Goal: Information Seeking & Learning: Get advice/opinions

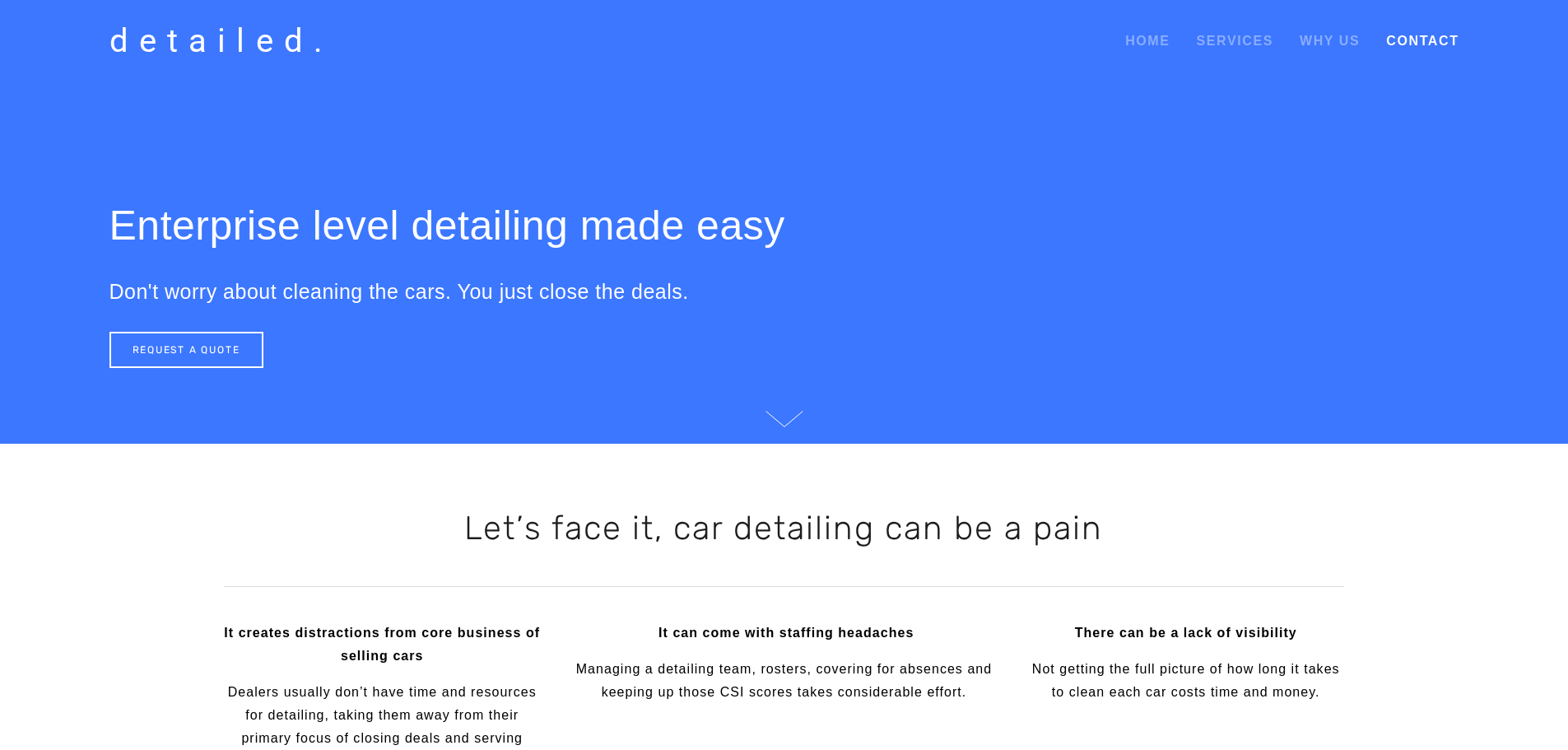
click at [1412, 46] on link "Contact" at bounding box center [1423, 41] width 73 height 30
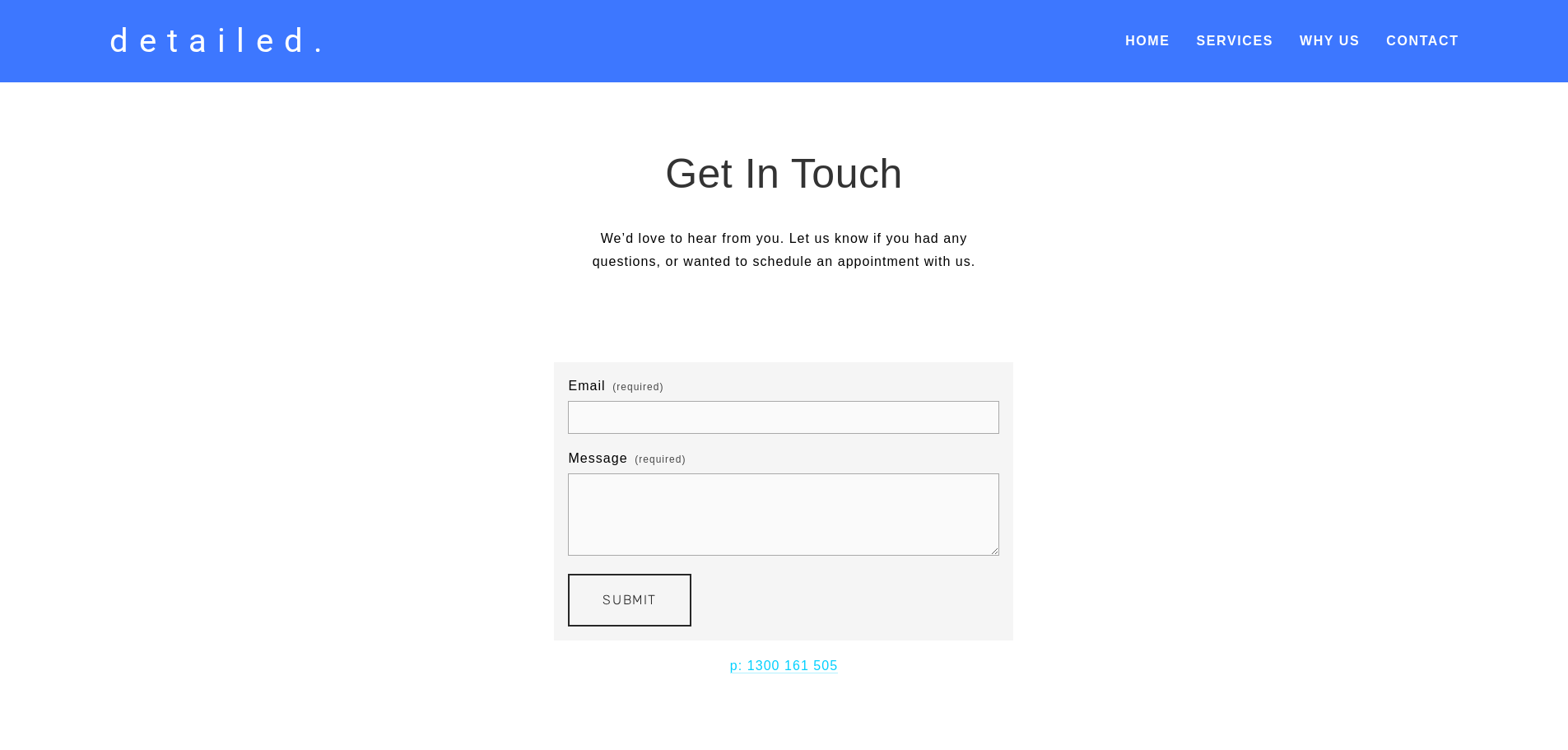
click at [623, 405] on input "Email (required)" at bounding box center [783, 417] width 432 height 33
type input "ben.tucker@nmg.com.au"
click at [627, 508] on textarea "Message (required)" at bounding box center [783, 515] width 432 height 82
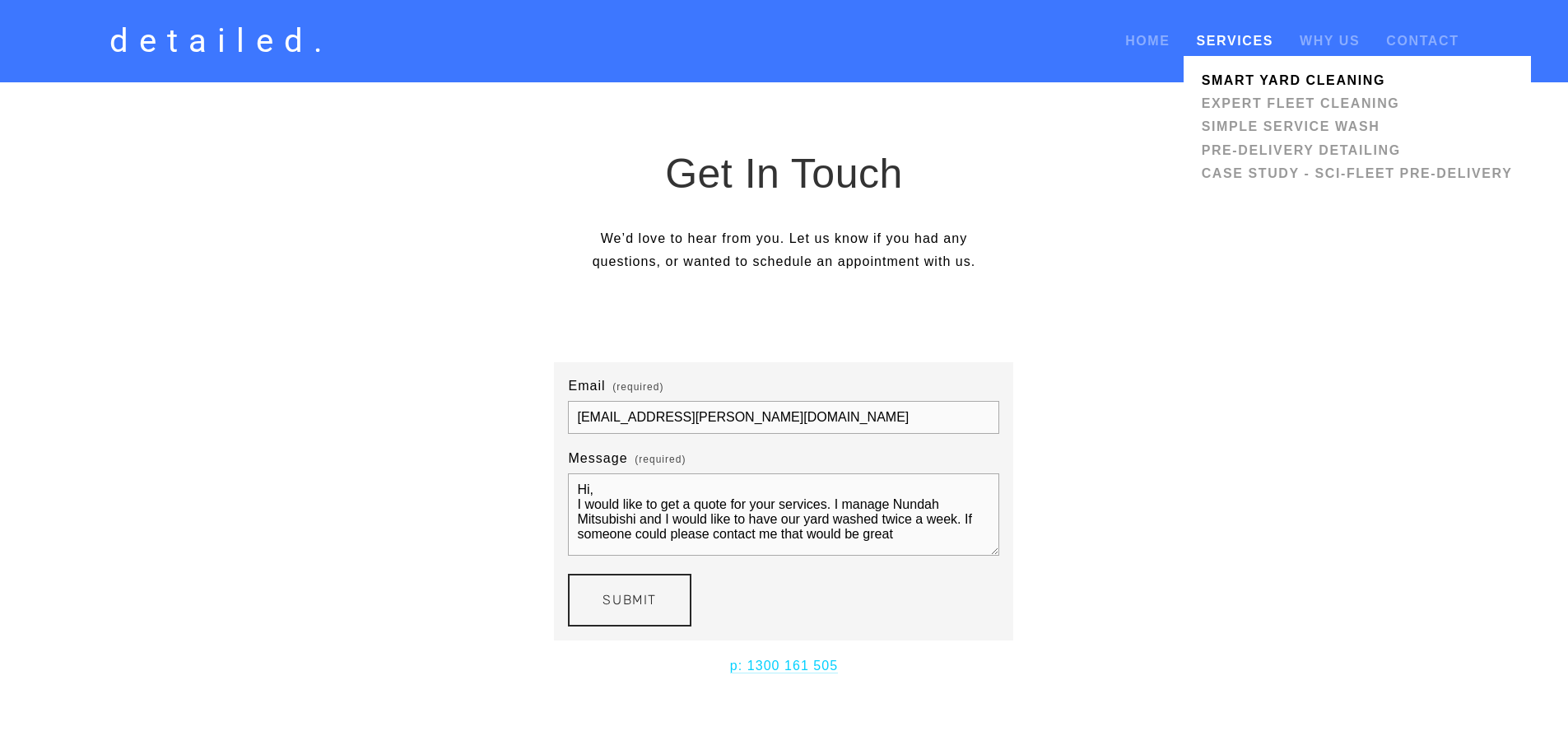
type textarea "Hi, I would like to get a quote for your services. I manage Nundah Mitsubishi a…"
click at [1247, 74] on link "Smart Yard Cleaning" at bounding box center [1357, 80] width 321 height 23
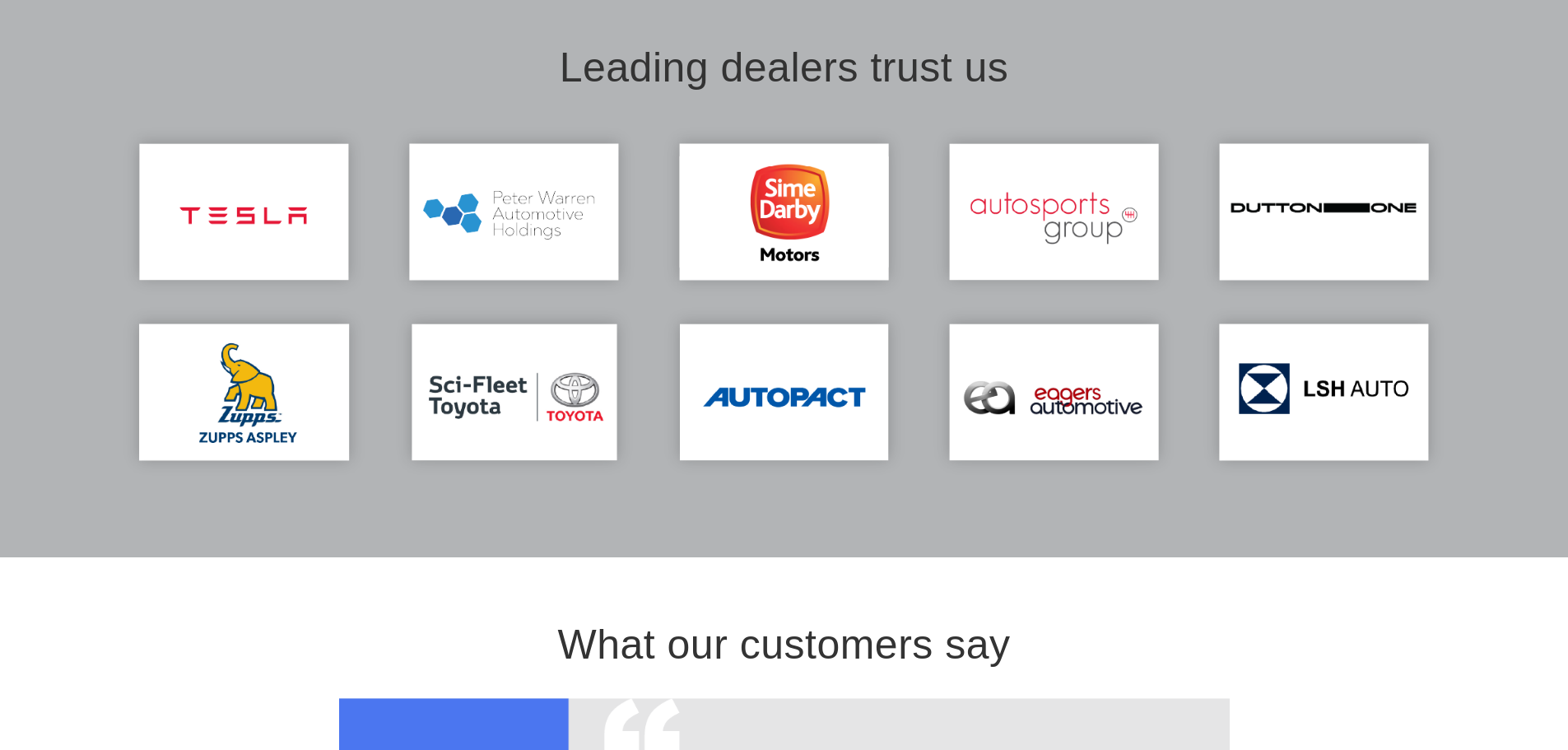
scroll to position [2389, 0]
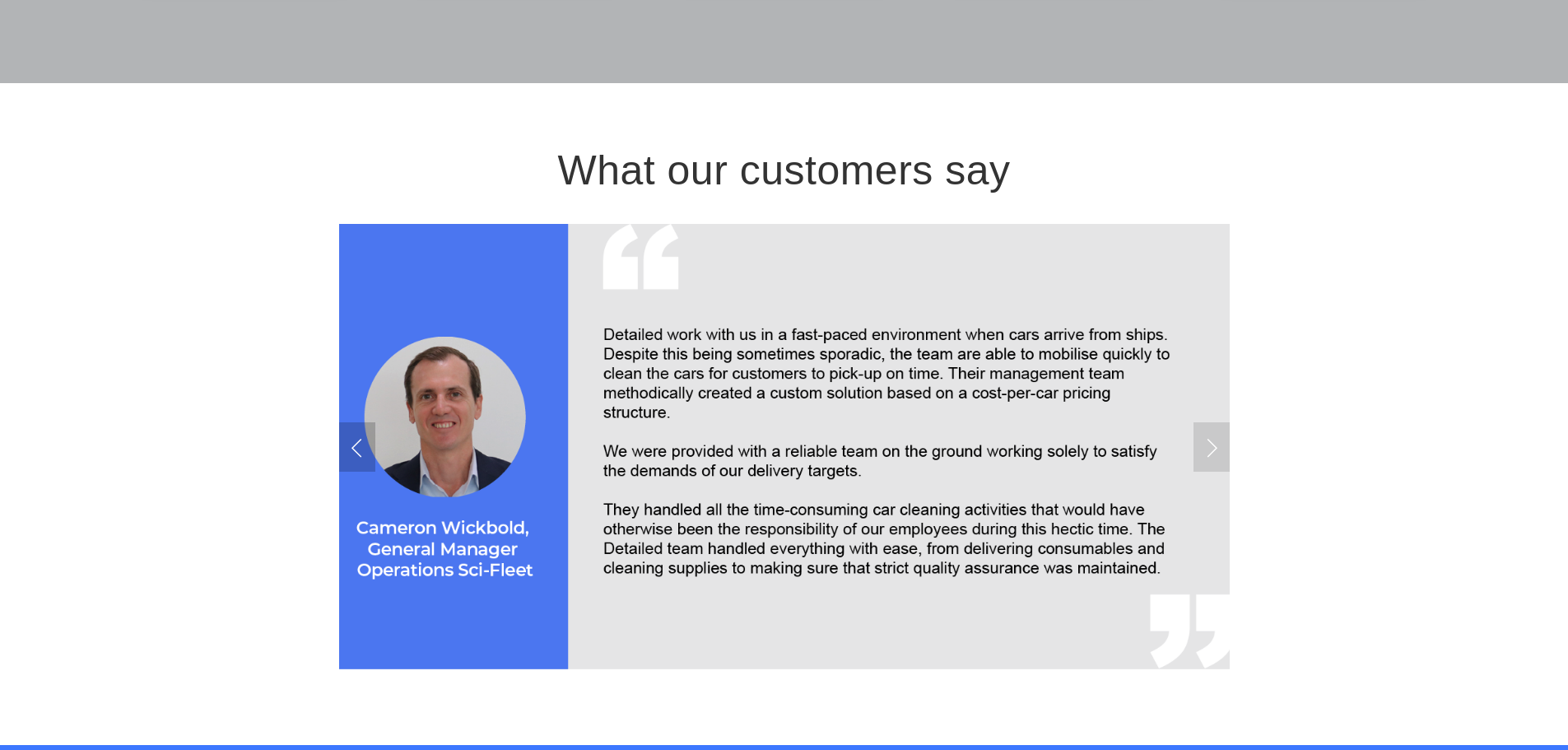
click at [350, 452] on link "Previous Slide" at bounding box center [357, 447] width 36 height 49
click at [1211, 447] on link "Next Slide" at bounding box center [1211, 447] width 36 height 49
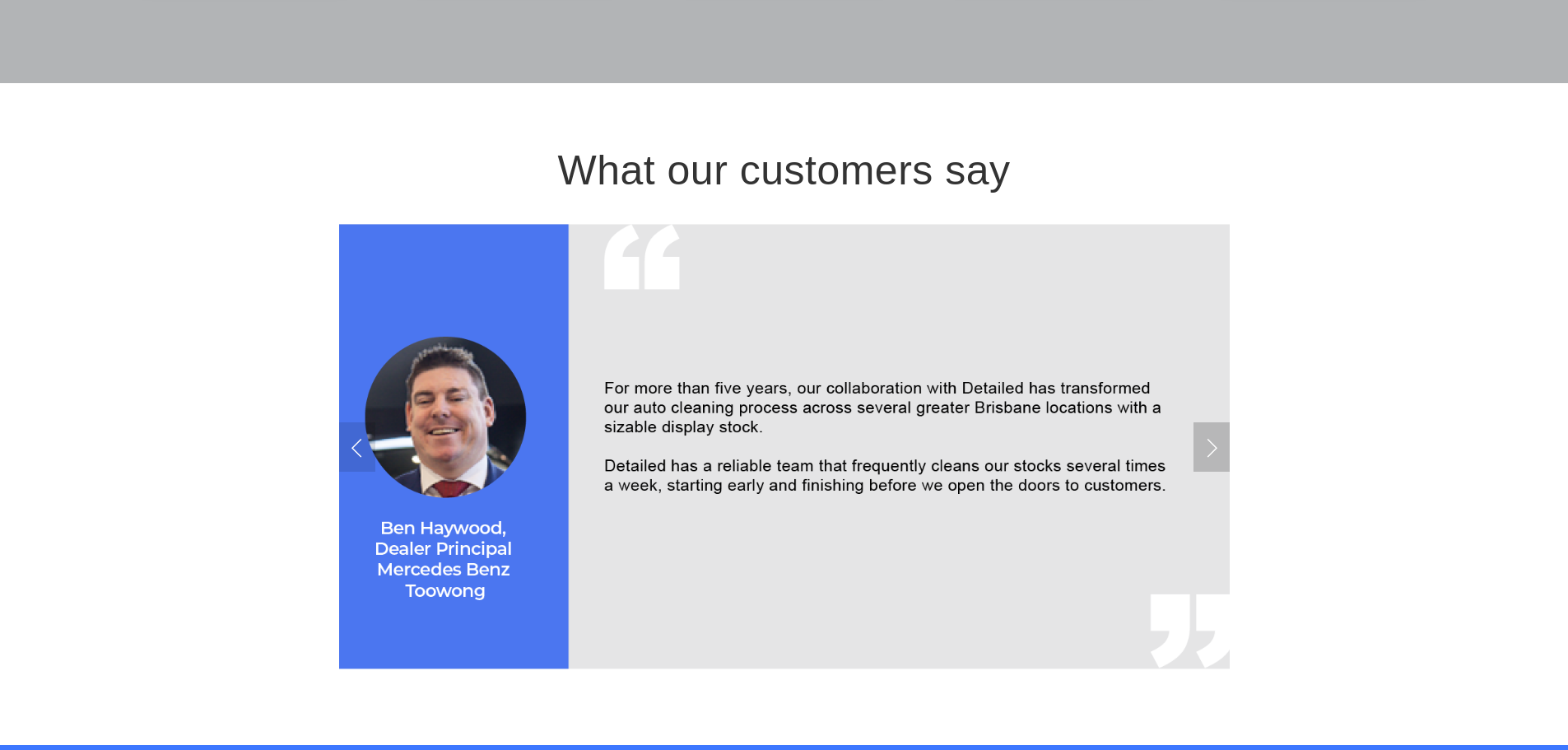
click at [1211, 447] on link "Next Slide" at bounding box center [1211, 447] width 36 height 49
click at [1210, 447] on link "Next Slide" at bounding box center [1211, 447] width 36 height 49
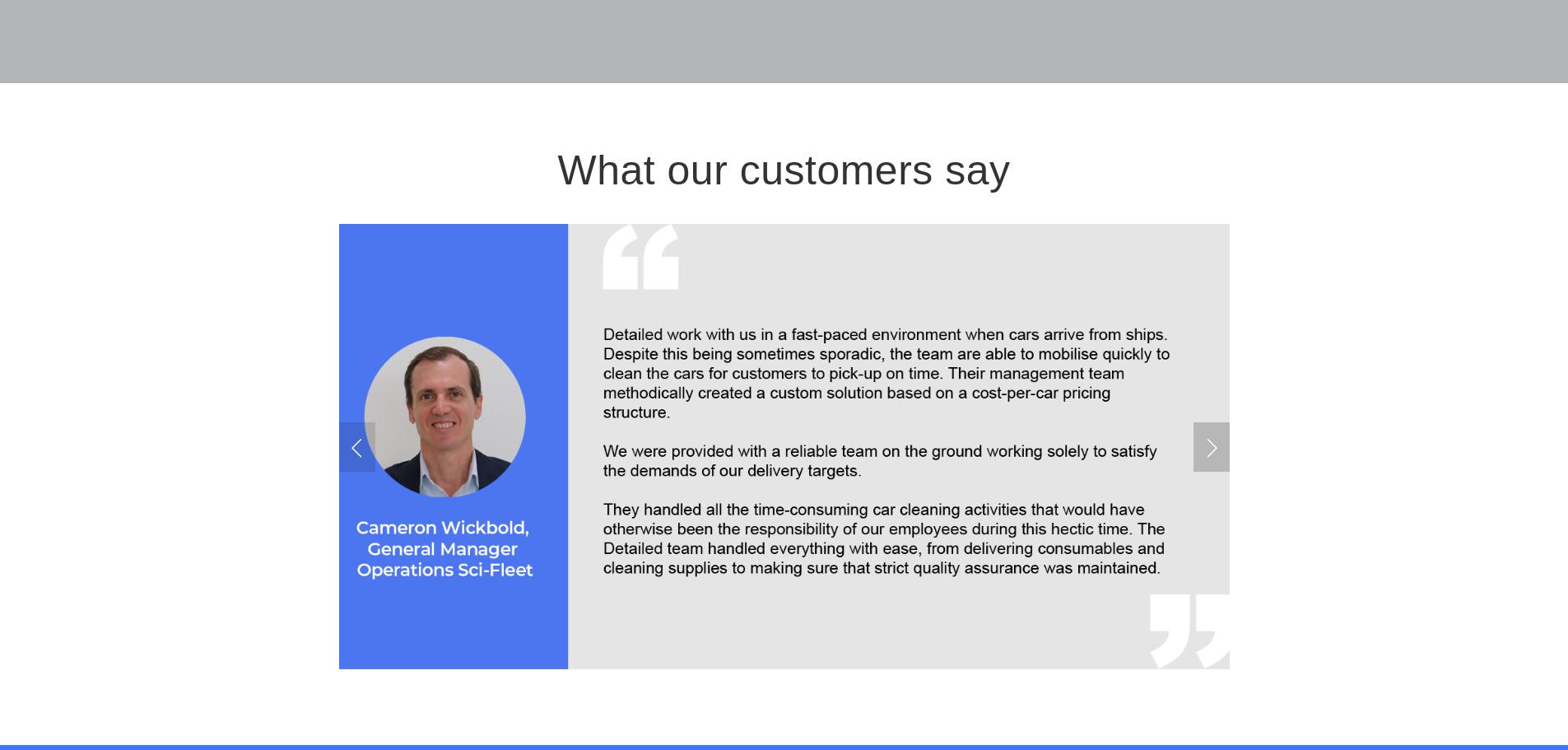
click at [1210, 461] on link "Next Slide" at bounding box center [1211, 447] width 36 height 49
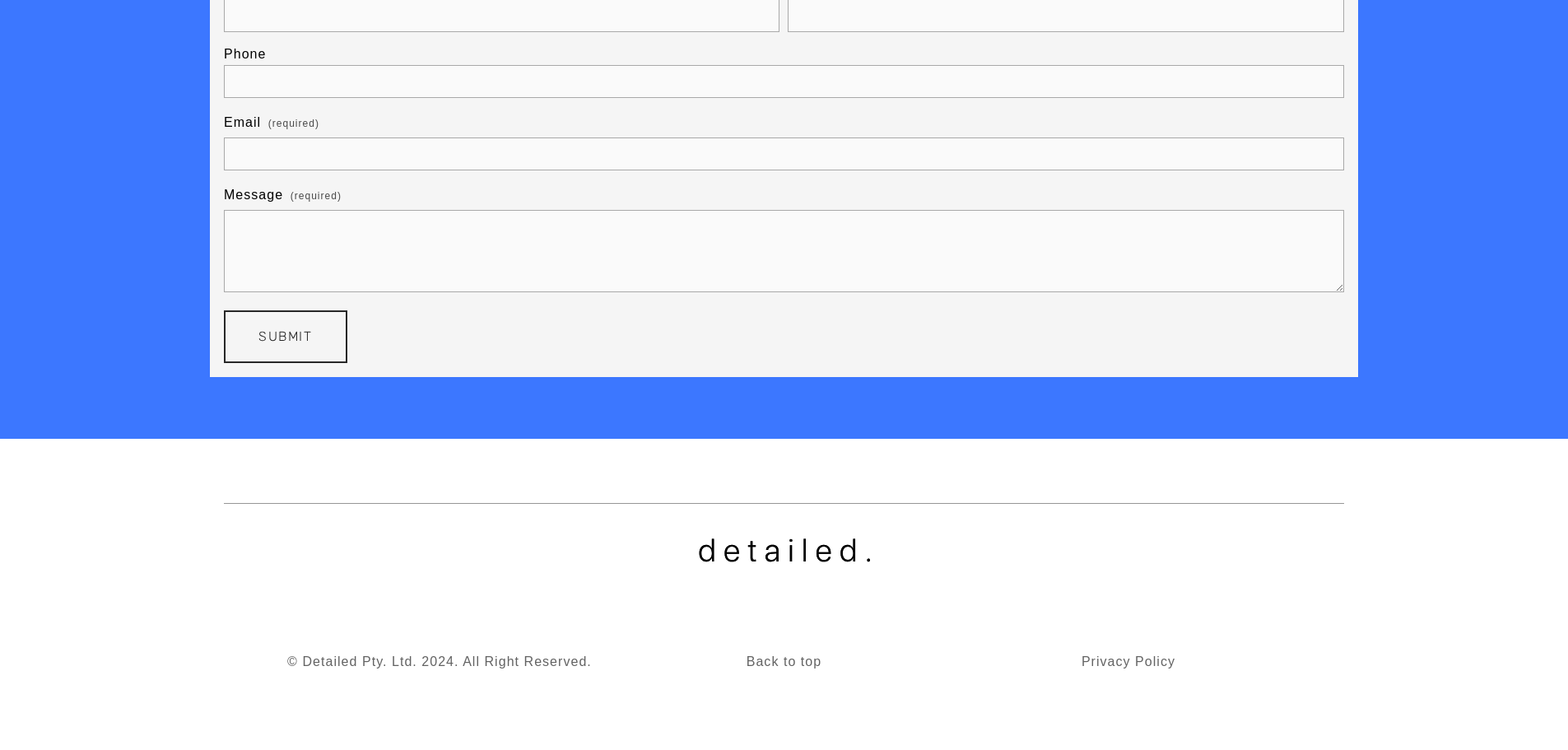
scroll to position [2482, 0]
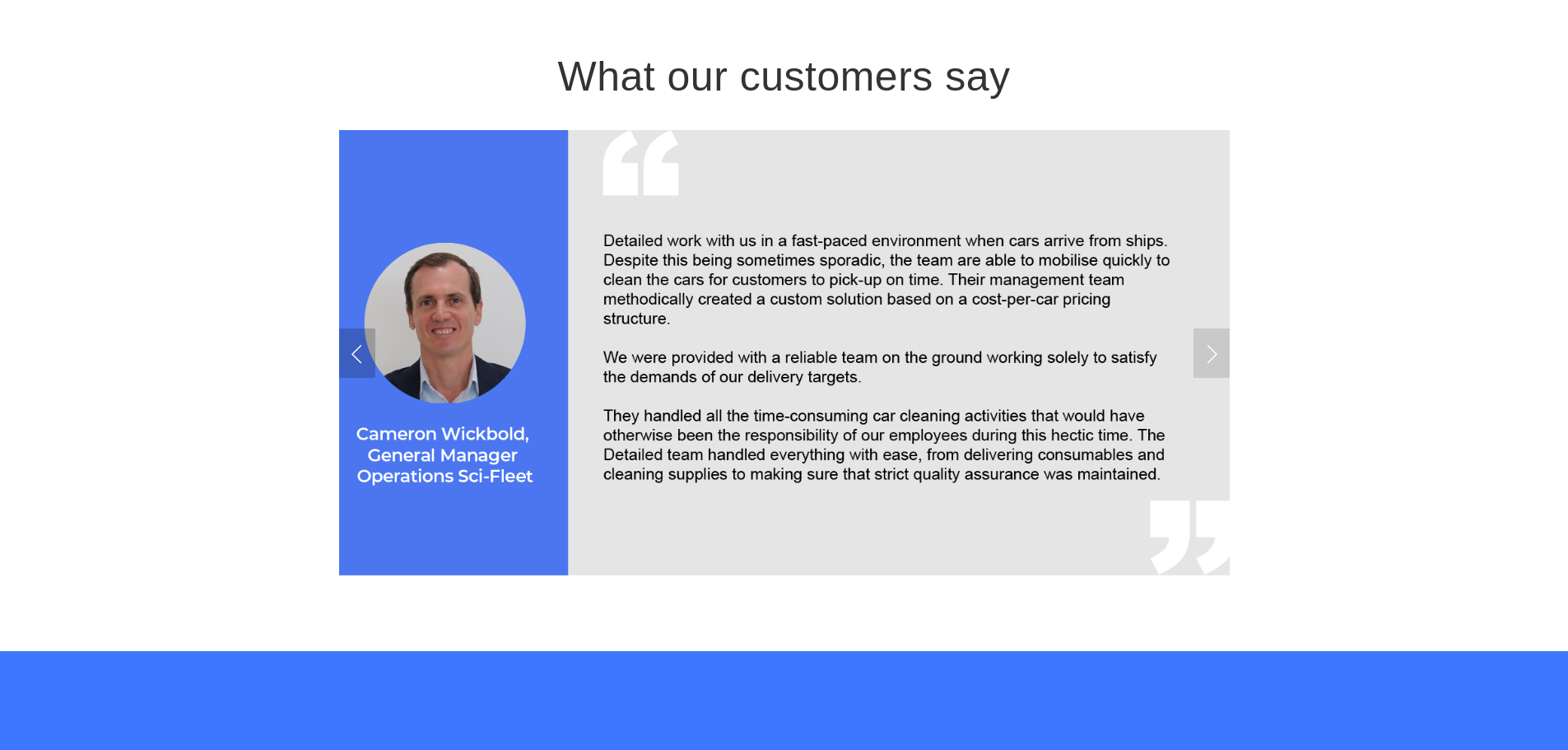
click at [355, 345] on link "Previous Slide" at bounding box center [357, 353] width 36 height 49
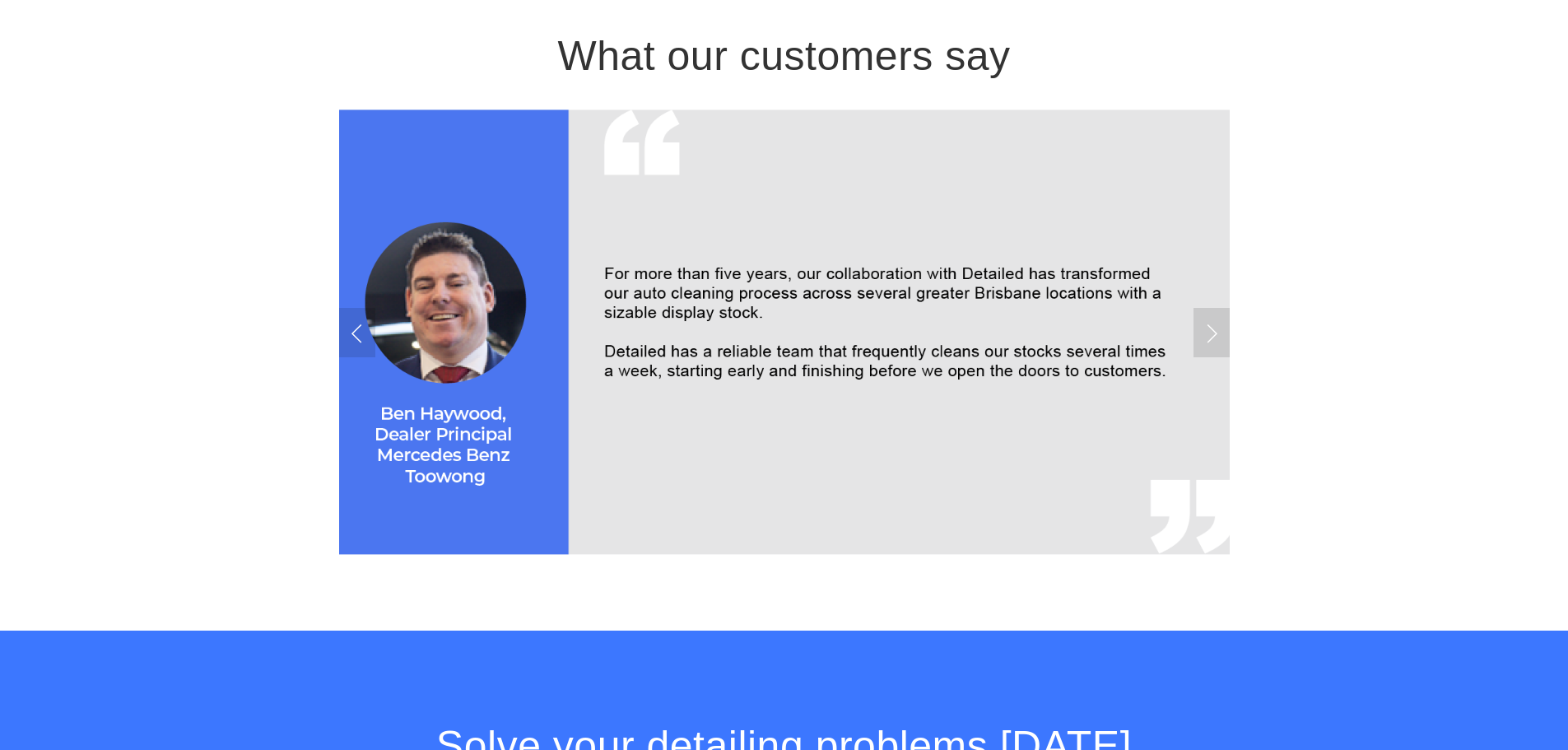
scroll to position [2471, 0]
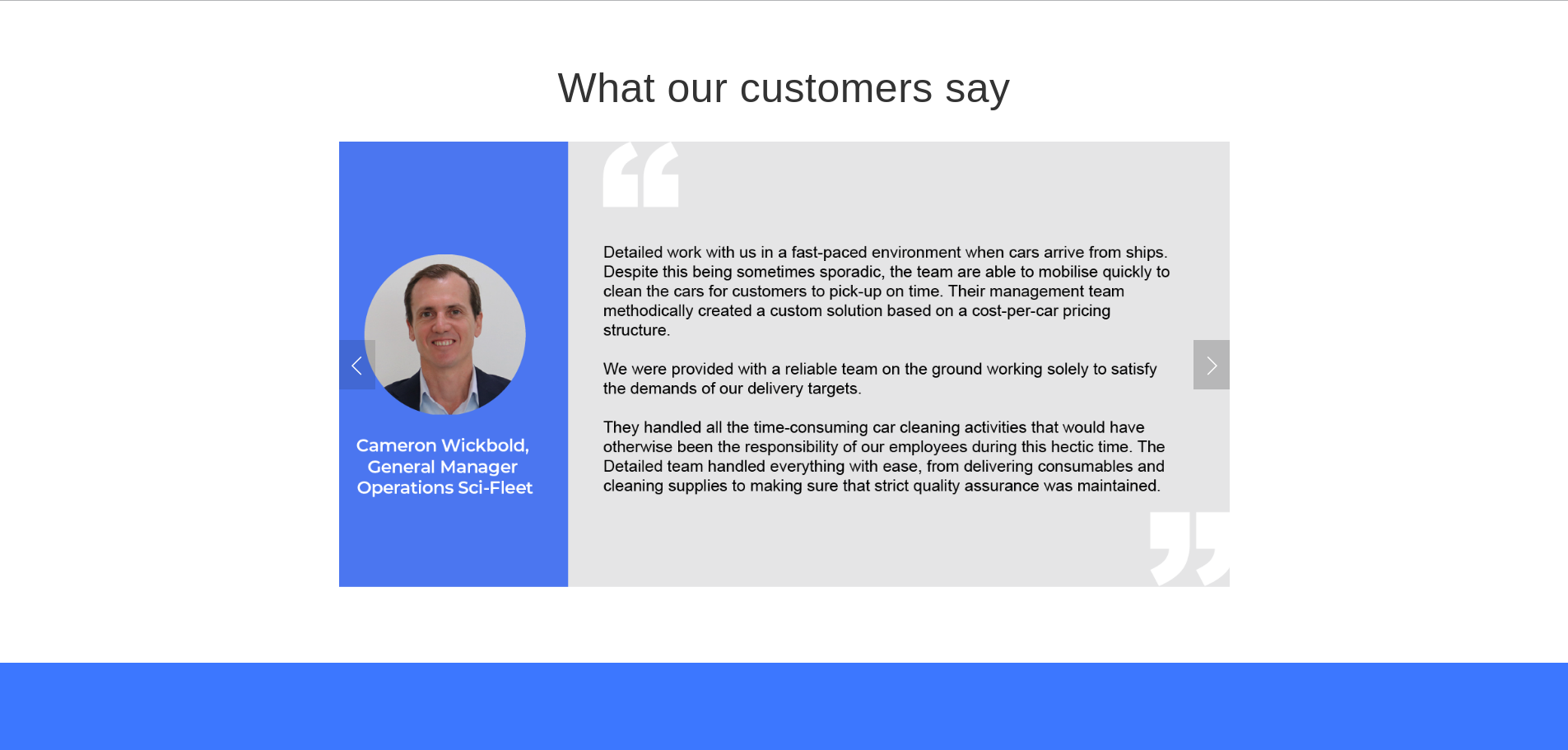
click at [1218, 375] on link "Next Slide" at bounding box center [1211, 365] width 36 height 49
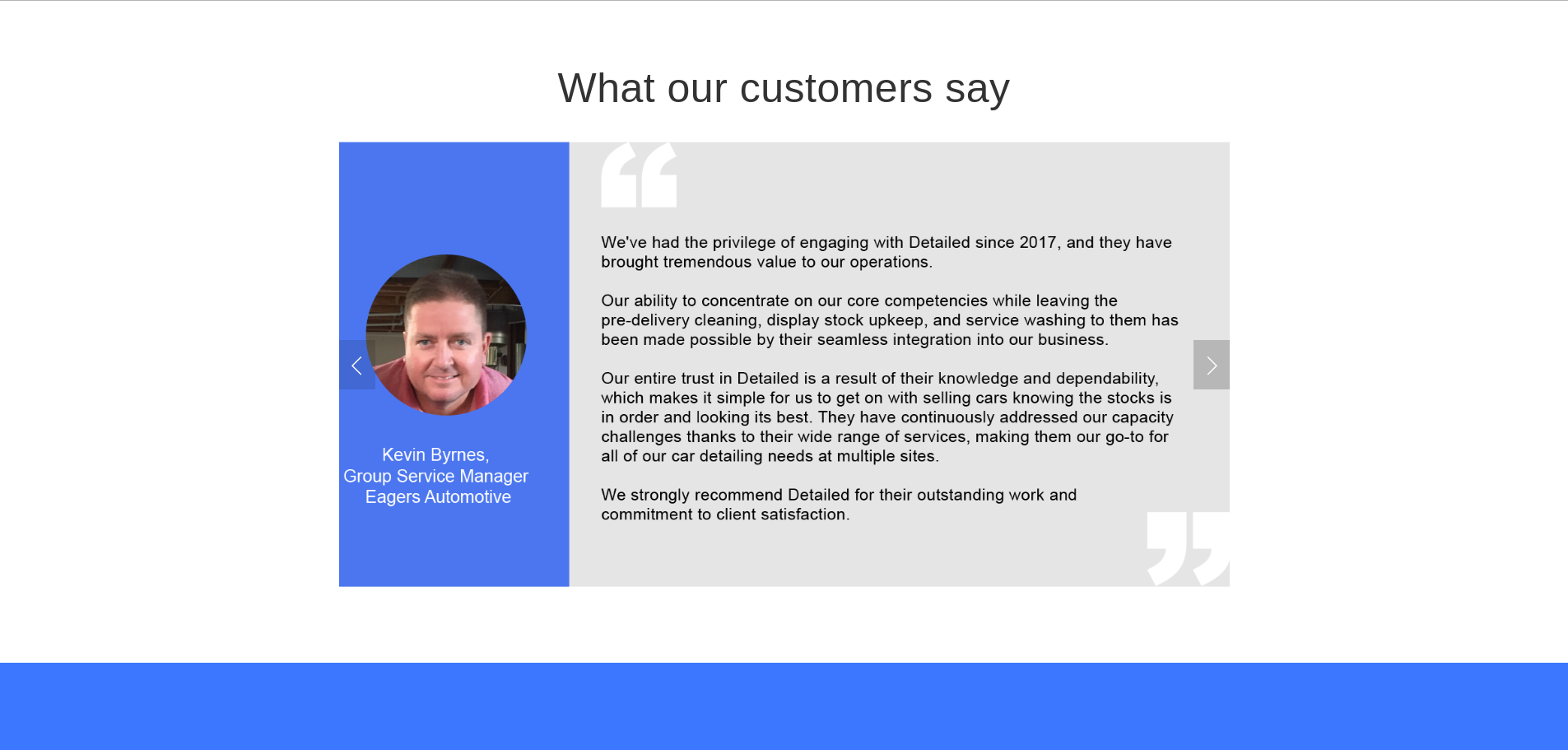
click at [1218, 375] on link "Next Slide" at bounding box center [1211, 365] width 36 height 49
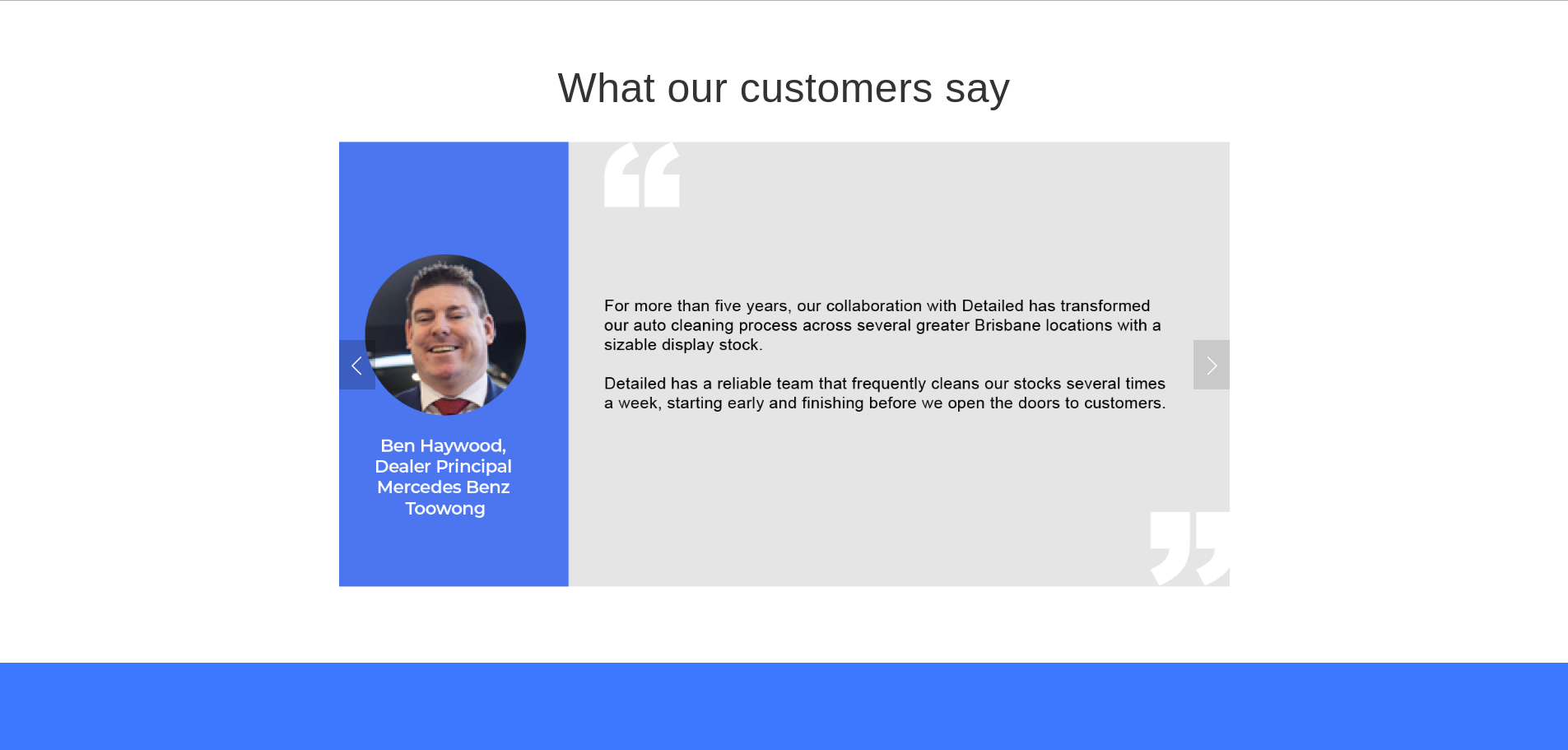
click at [354, 371] on link "Previous Slide" at bounding box center [357, 365] width 36 height 49
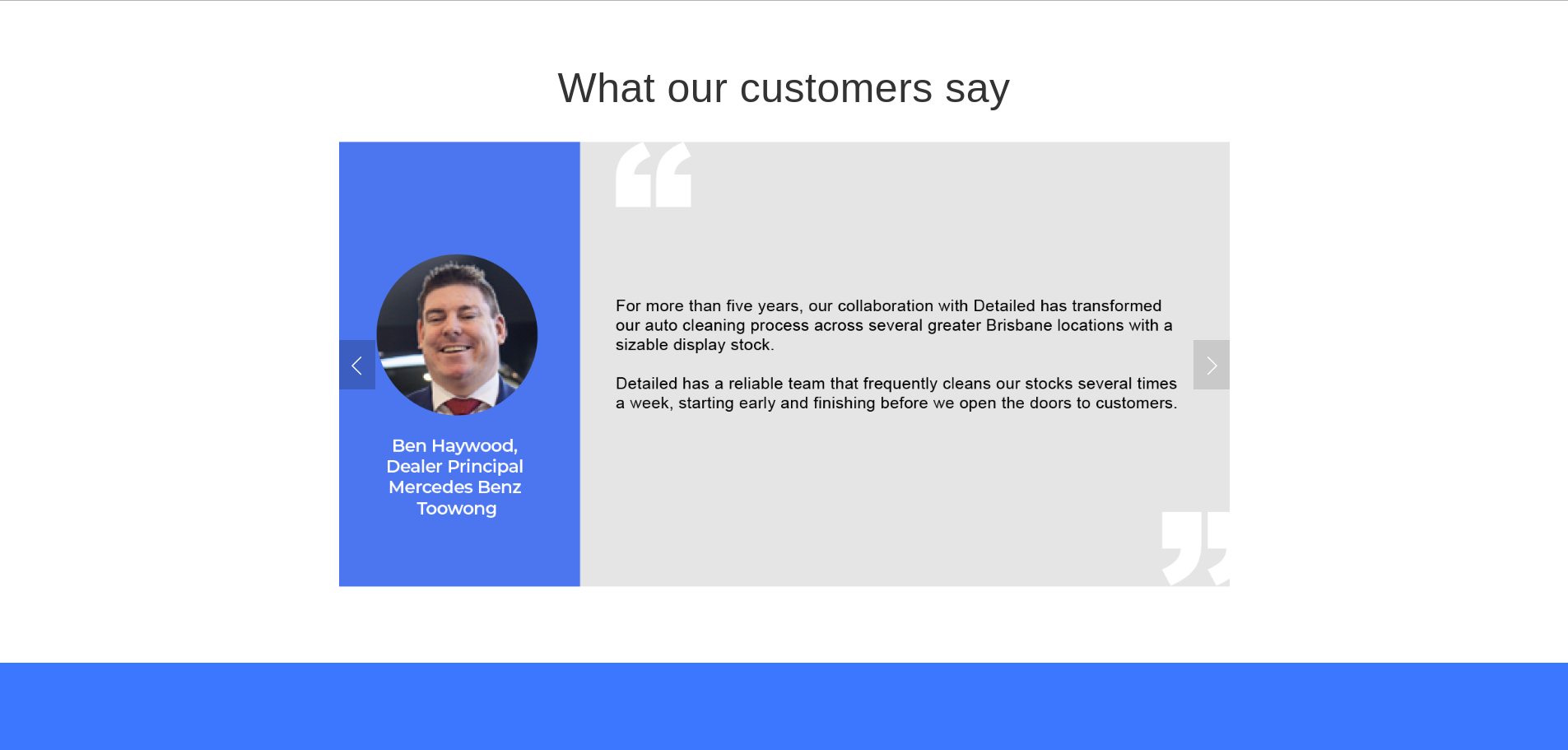
click at [354, 371] on link "Previous Slide" at bounding box center [357, 365] width 36 height 49
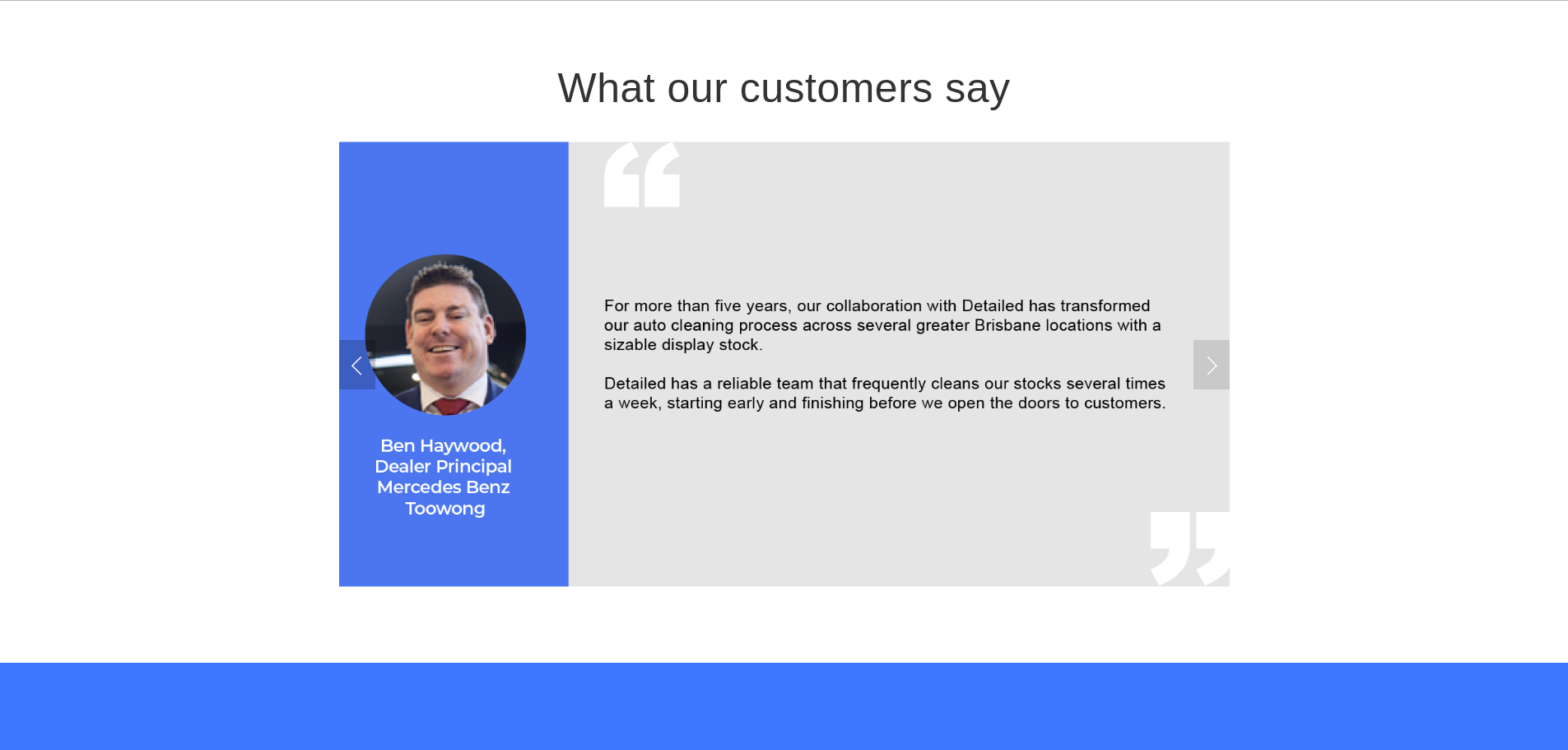
click at [355, 371] on link "Previous Slide" at bounding box center [357, 365] width 36 height 49
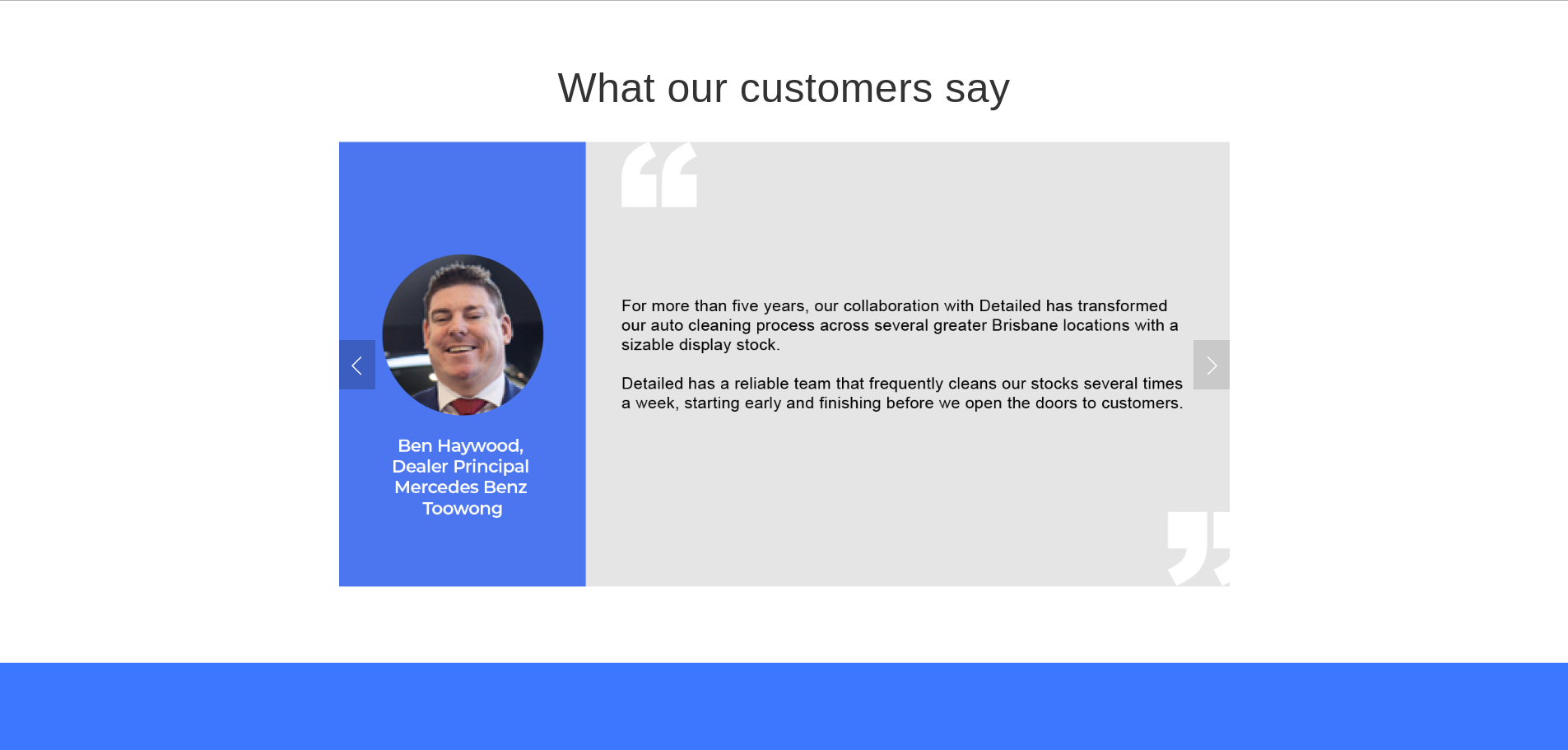
click at [358, 368] on link "Previous Slide" at bounding box center [357, 365] width 36 height 49
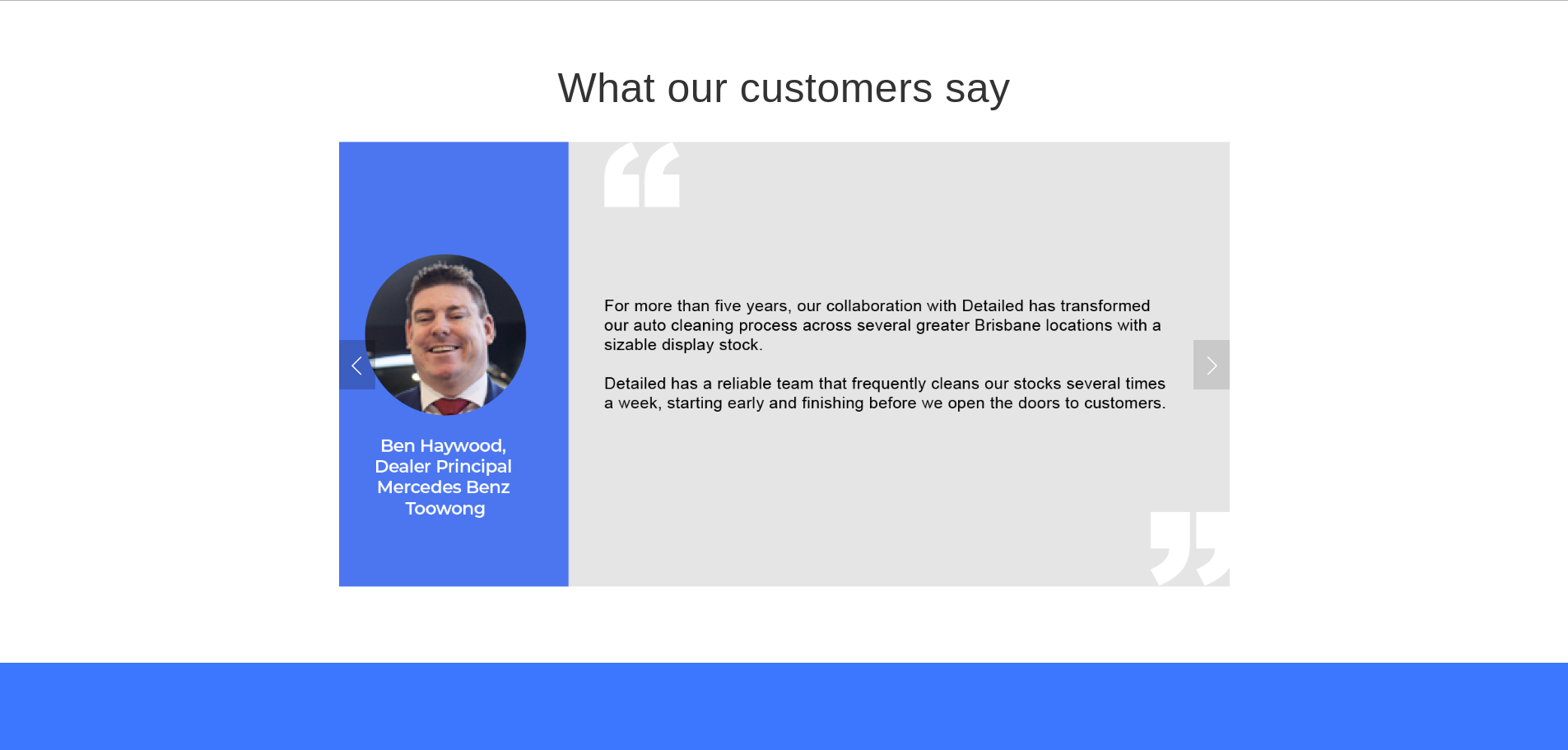
click at [361, 368] on link "Previous Slide" at bounding box center [357, 365] width 36 height 49
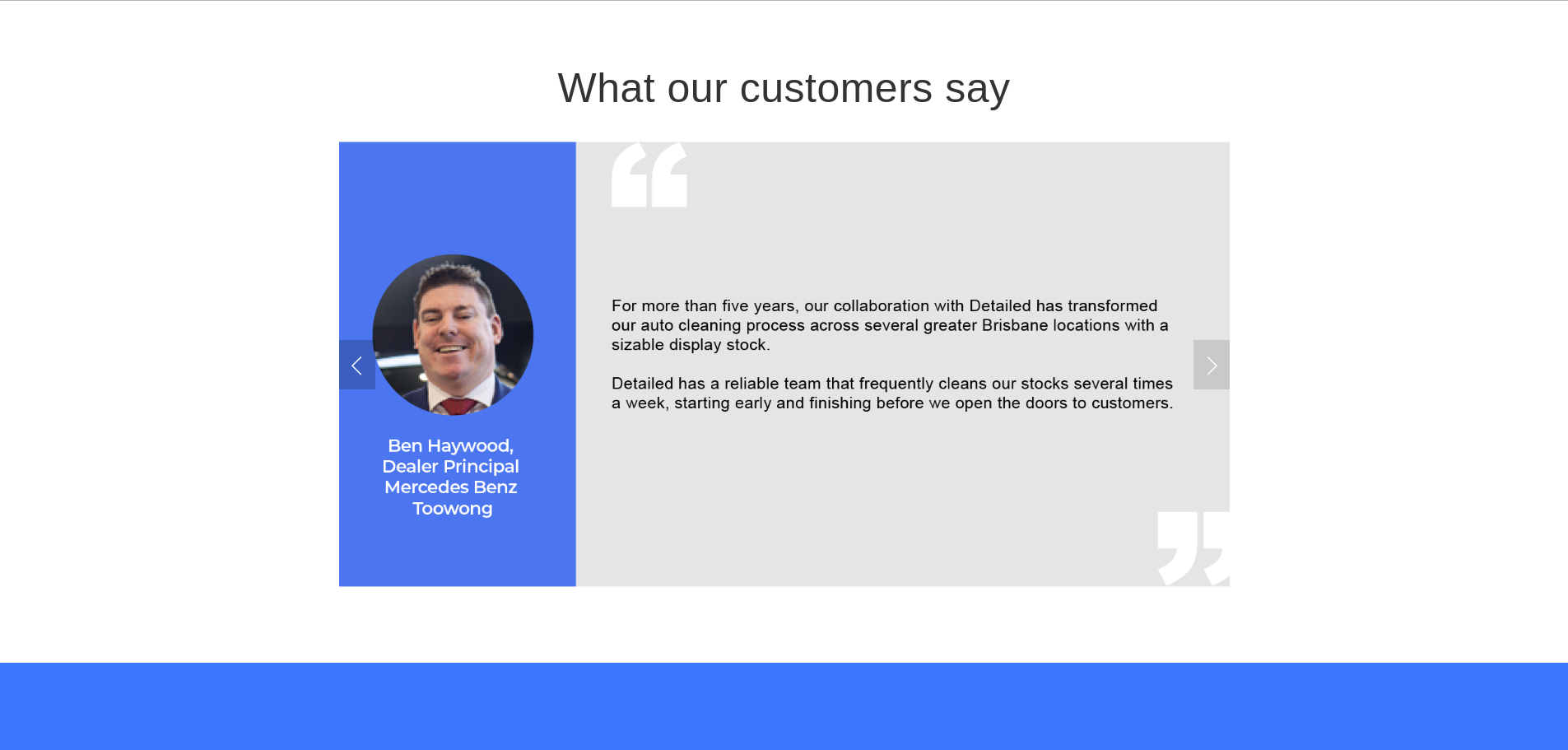
click at [361, 368] on link "Previous Slide" at bounding box center [357, 365] width 36 height 49
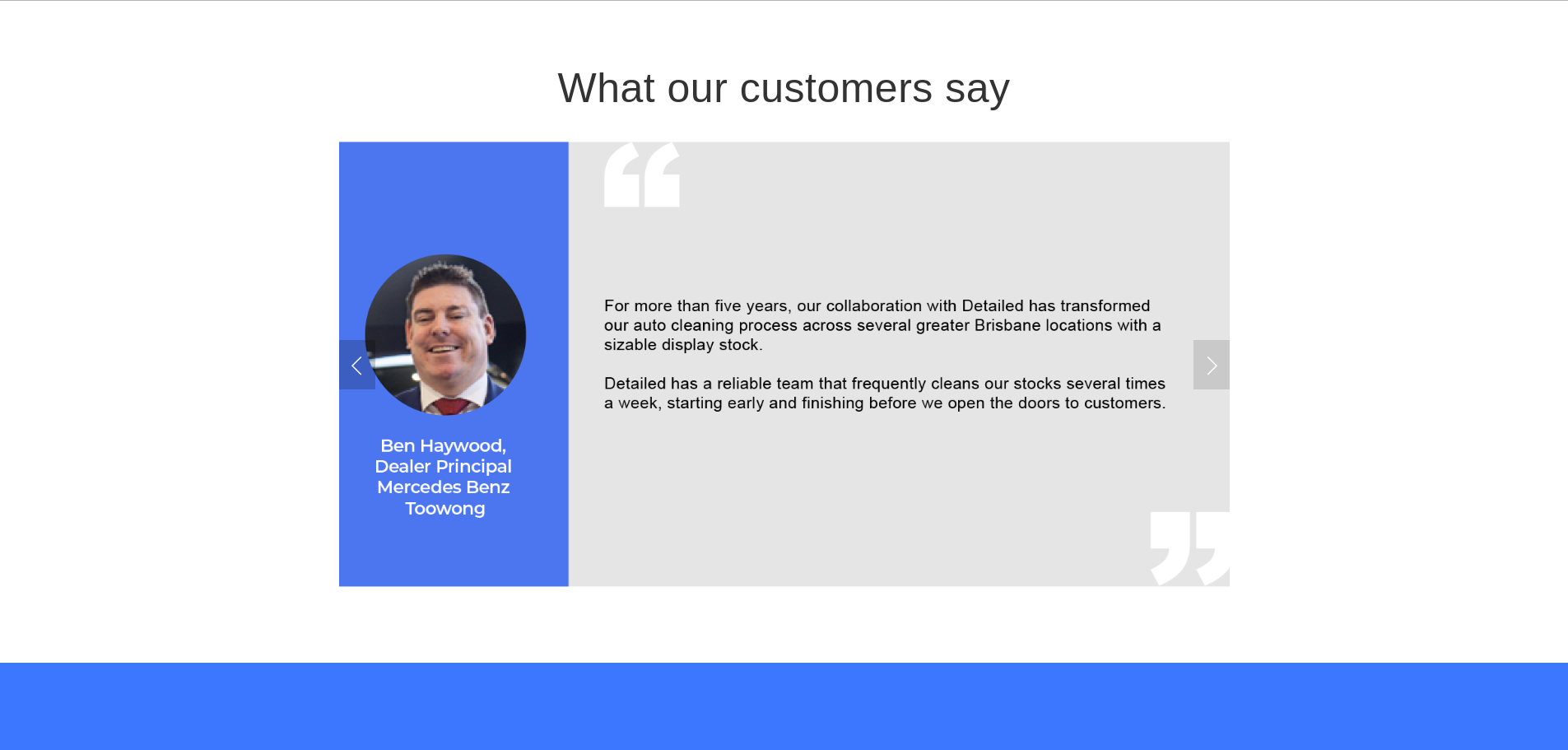
click at [361, 368] on link "Previous Slide" at bounding box center [357, 365] width 36 height 49
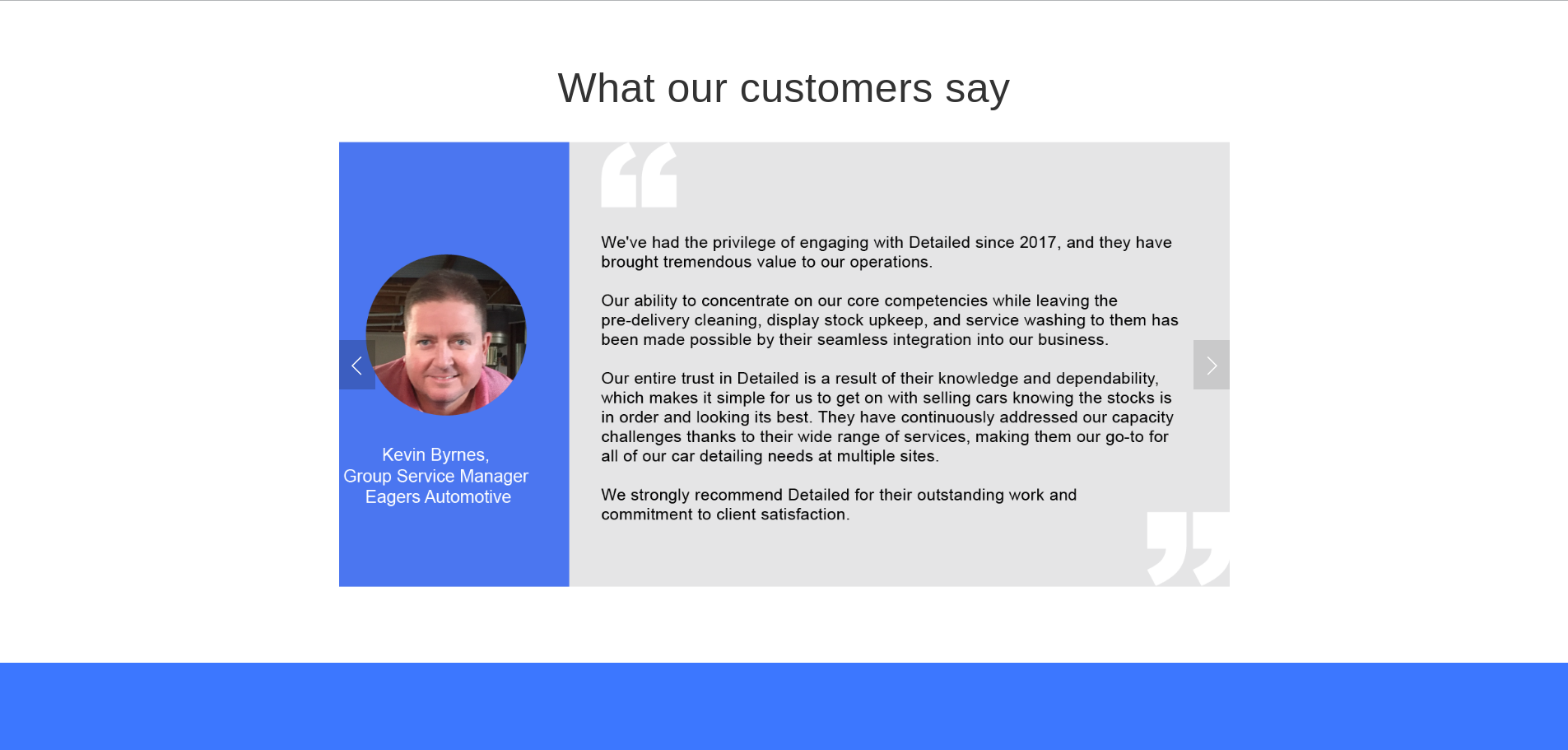
click at [361, 368] on link "Previous Slide" at bounding box center [357, 365] width 36 height 49
